Goal: Task Accomplishment & Management: Complete application form

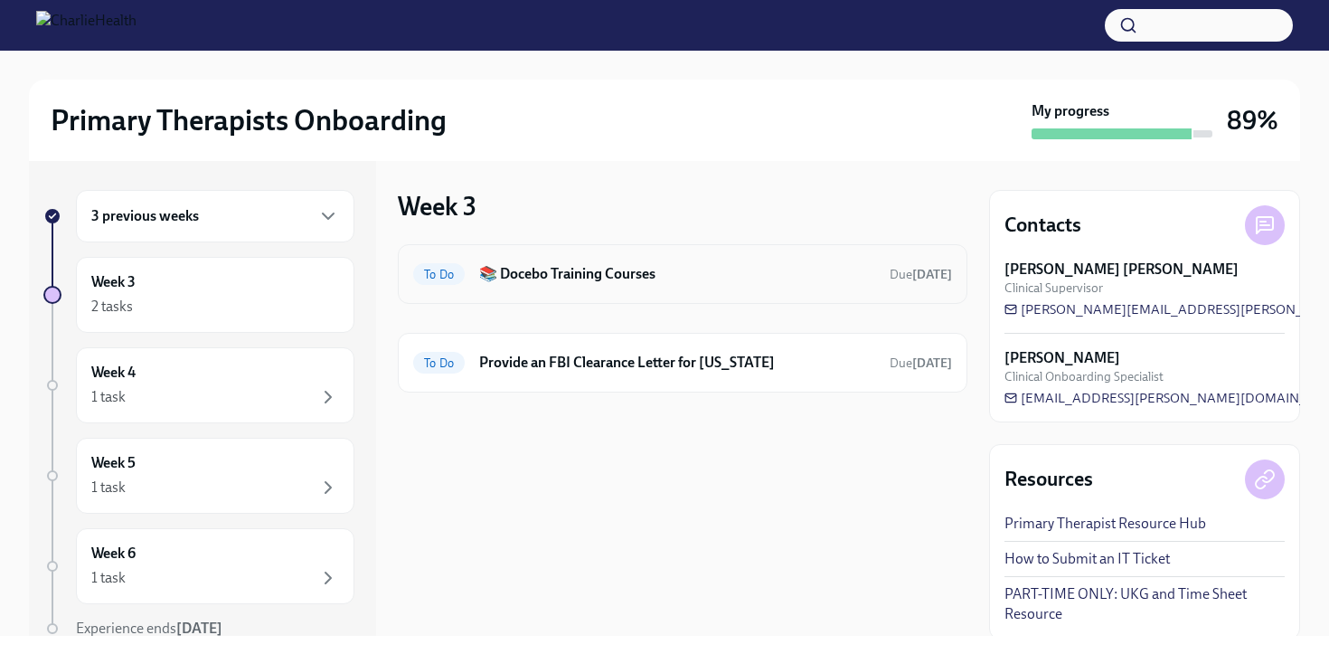
click at [587, 270] on h6 "📚 Docebo Training Courses" at bounding box center [677, 274] width 396 height 20
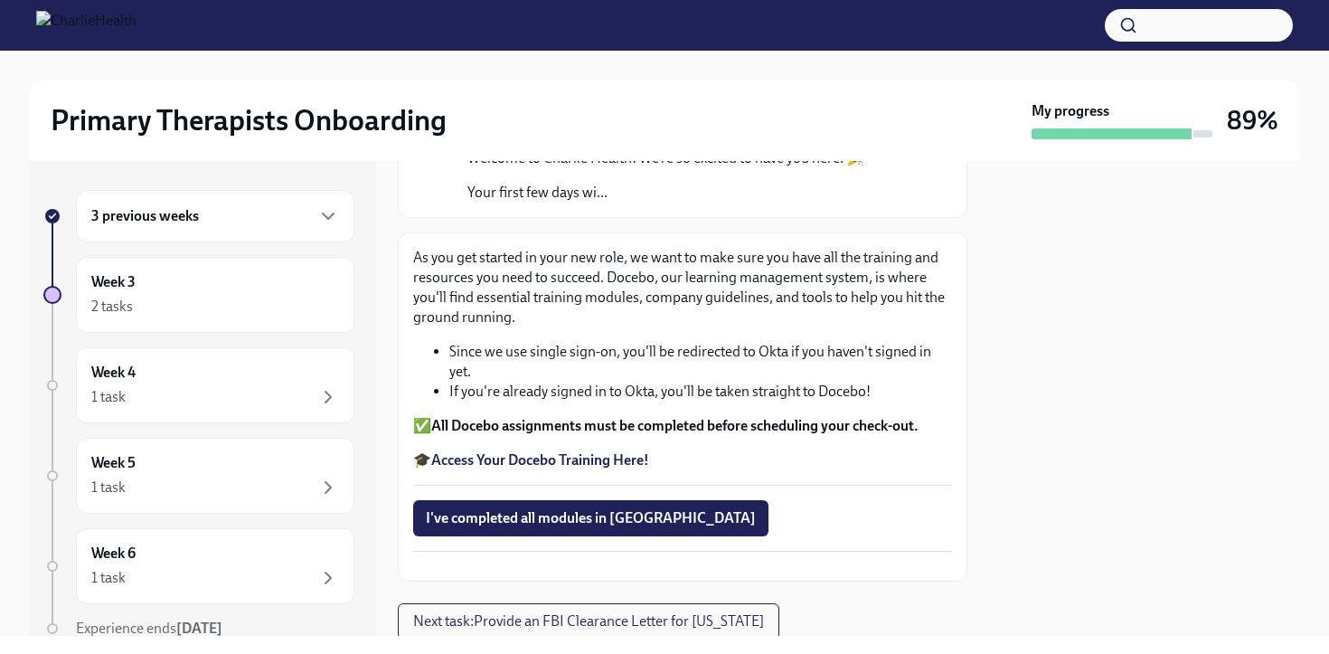
scroll to position [297, 0]
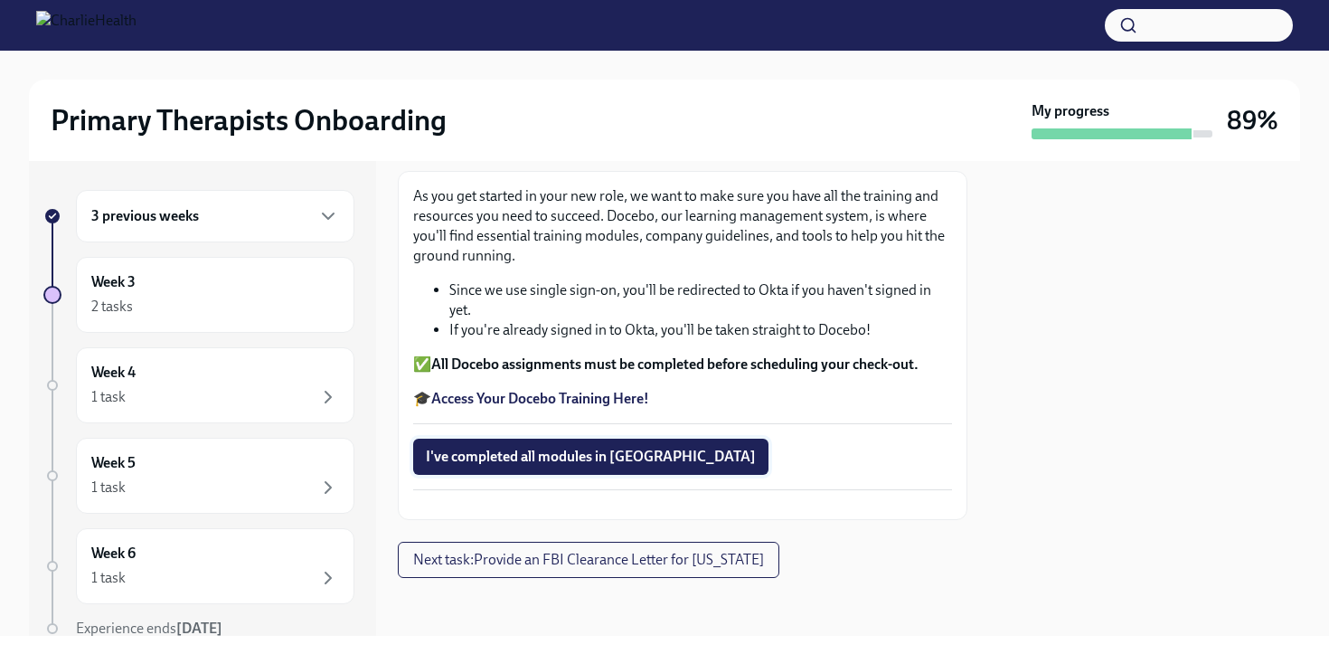
click at [608, 448] on span "I've completed all modules in [GEOGRAPHIC_DATA]" at bounding box center [591, 457] width 330 height 18
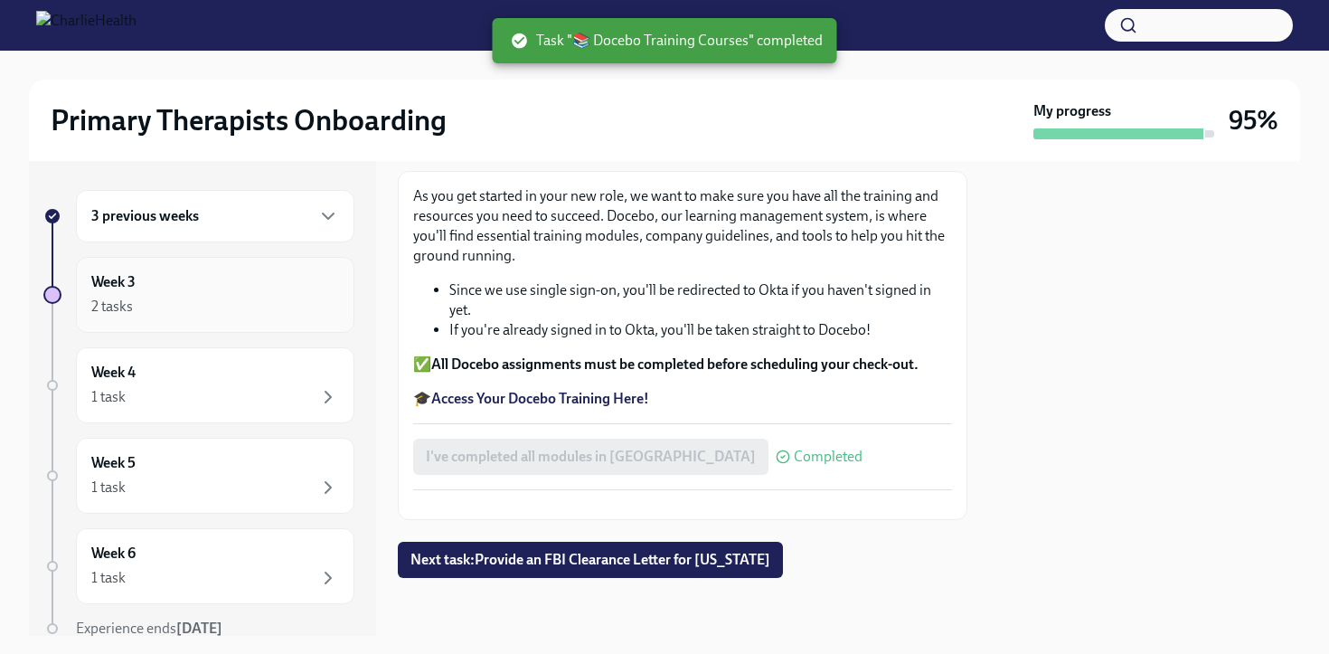
click at [283, 287] on div "Week 3 2 tasks" at bounding box center [215, 294] width 248 height 45
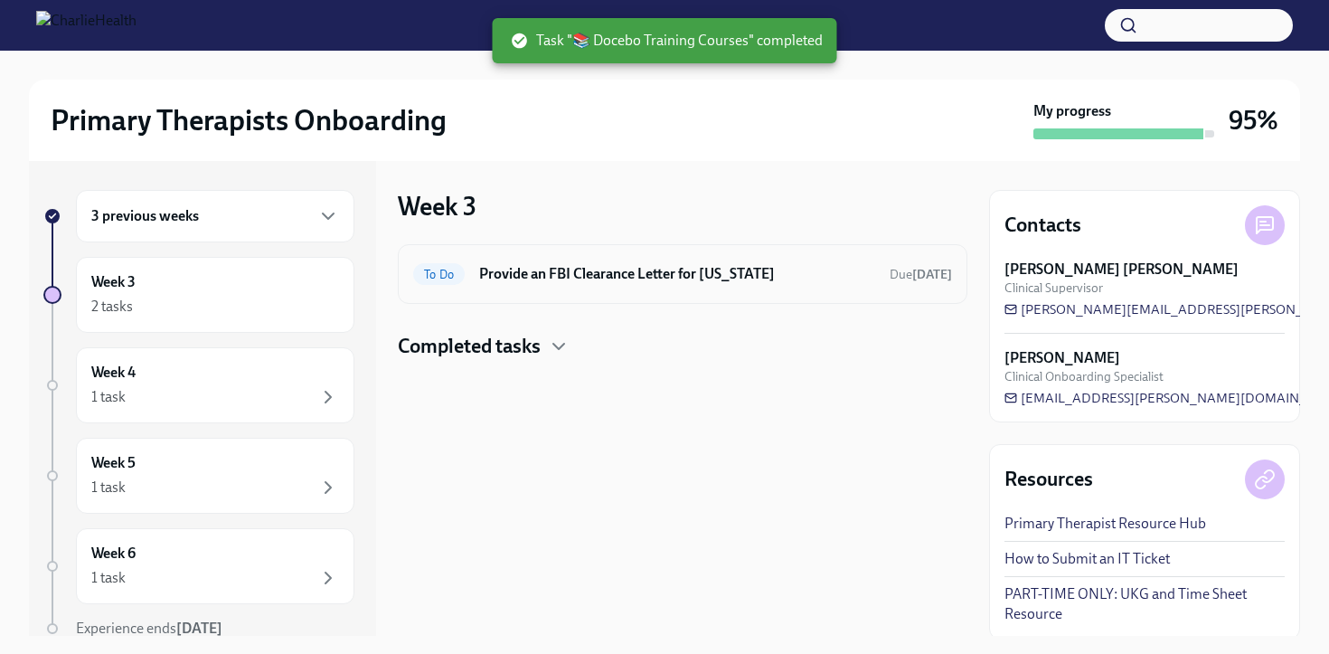
click at [520, 278] on h6 "Provide an FBI Clearance Letter for [US_STATE]" at bounding box center [677, 274] width 396 height 20
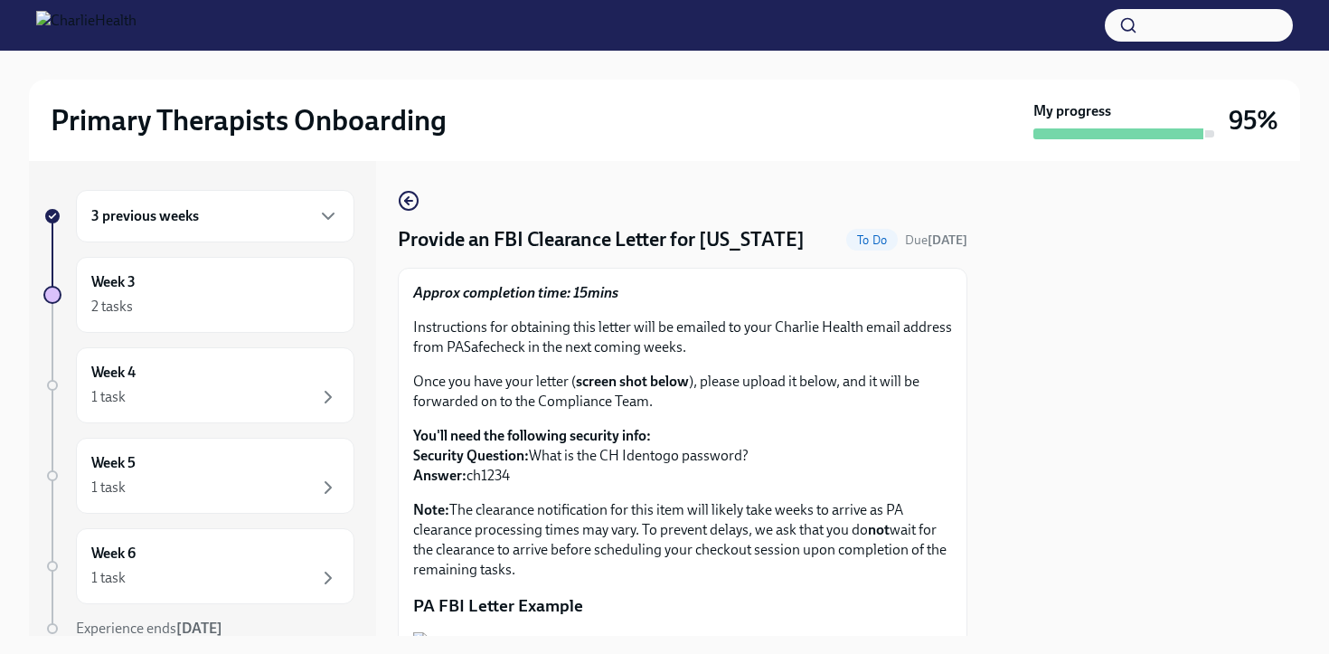
click at [287, 198] on div "3 previous weeks" at bounding box center [215, 216] width 278 height 52
